Goal: Task Accomplishment & Management: Complete application form

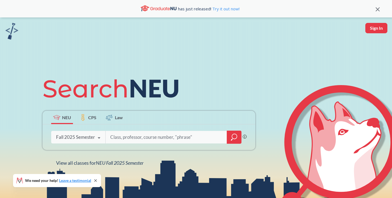
click at [115, 138] on input "search" at bounding box center [166, 136] width 113 height 11
type input "Chem 2314"
click at [232, 137] on icon "magnifying glass" at bounding box center [234, 137] width 7 height 8
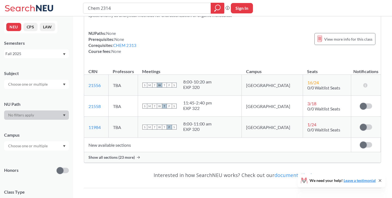
scroll to position [44, 0]
click at [127, 157] on span "Show all sections (23 more)" at bounding box center [112, 156] width 46 height 5
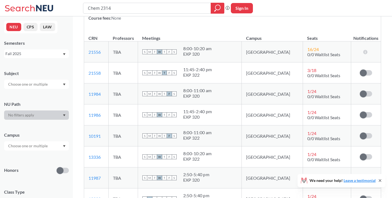
scroll to position [78, 0]
click at [378, 180] on icon at bounding box center [380, 180] width 4 height 4
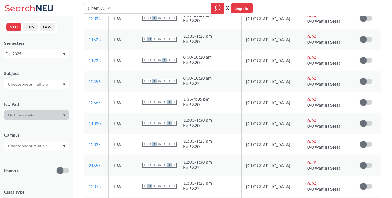
scroll to position [312, 0]
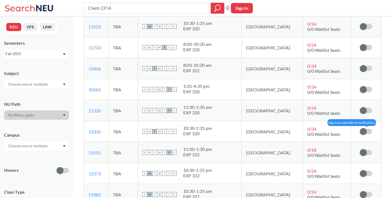
click at [364, 131] on span at bounding box center [363, 131] width 7 height 7
click at [360, 129] on input "checkbox" at bounding box center [360, 129] width 0 height 0
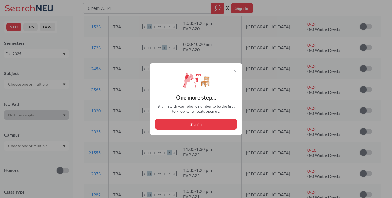
click at [192, 121] on button "Sign in" at bounding box center [196, 124] width 82 height 10
select select "US"
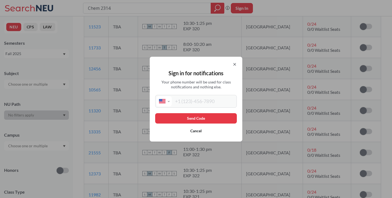
click at [185, 103] on input "tel" at bounding box center [204, 101] width 64 height 10
type input "[PHONE_NUMBER]"
click at [186, 116] on button "Send Code" at bounding box center [196, 118] width 82 height 10
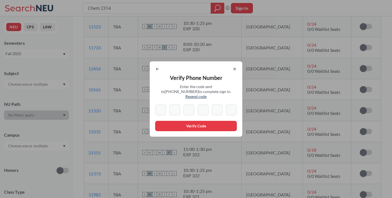
type input "4"
type input "8"
type input "1"
type input "7"
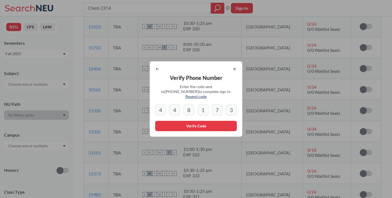
type input "3"
click at [188, 123] on button "Verify Code" at bounding box center [196, 126] width 82 height 10
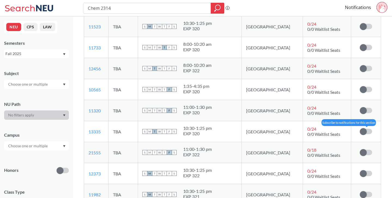
click at [365, 131] on span at bounding box center [363, 131] width 7 height 7
click at [360, 129] on input "checkbox" at bounding box center [360, 129] width 0 height 0
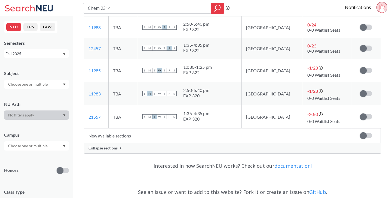
scroll to position [543, 0]
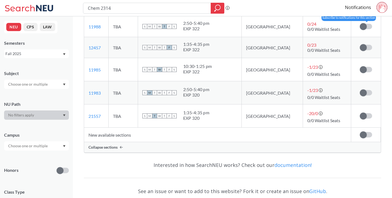
click at [365, 26] on span at bounding box center [363, 26] width 7 height 7
click at [360, 24] on input "checkbox" at bounding box center [360, 24] width 0 height 0
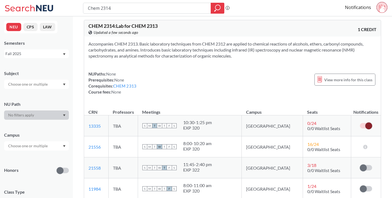
scroll to position [0, 0]
